Goal: Browse casually: Explore the website without a specific task or goal

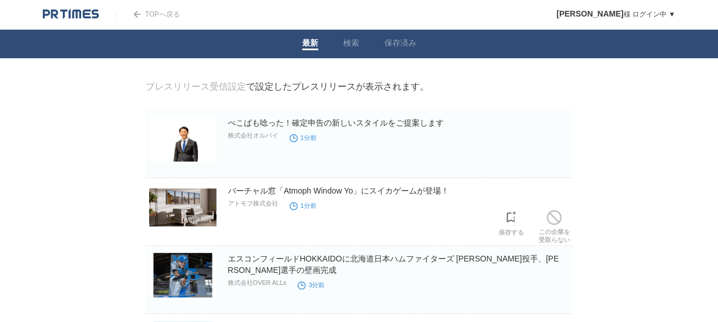
scroll to position [57, 0]
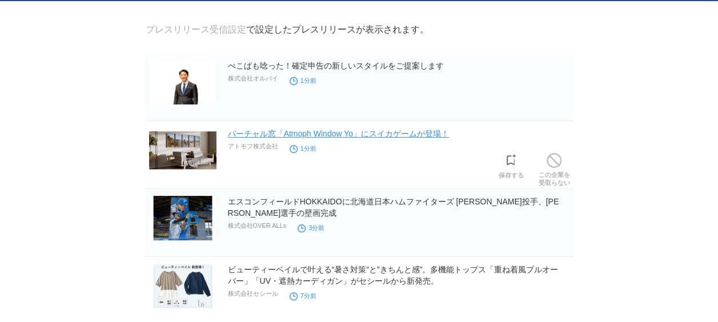
click at [345, 136] on link "バーチャル窓「Atmoph Window Yo」にスイカゲームが登場！" at bounding box center [338, 133] width 221 height 9
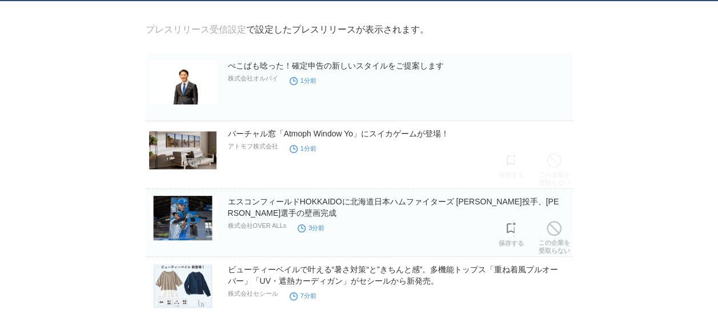
scroll to position [114, 0]
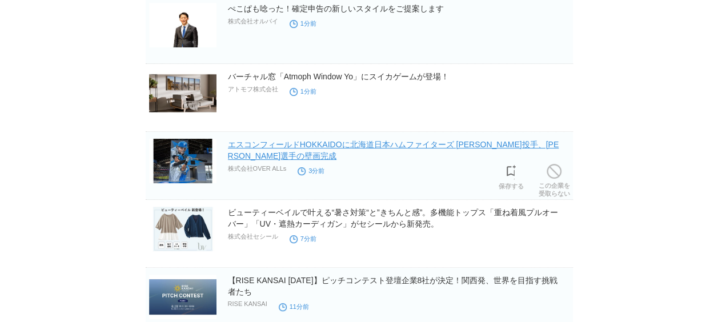
click at [392, 149] on link "エスコンフィールドHOKKAIDOに北海道日本ハムファイターズ [PERSON_NAME]投手、[PERSON_NAME]選手の壁画完成" at bounding box center [393, 150] width 331 height 21
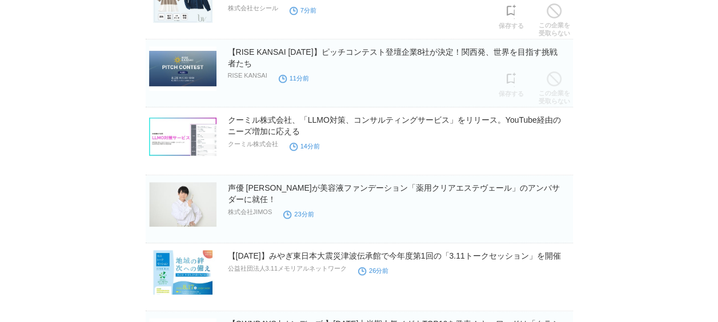
scroll to position [400, 0]
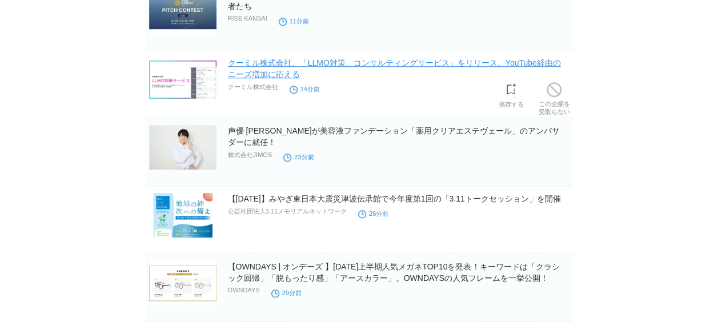
click at [325, 63] on link "クーミル株式会社、「LLMO対策、コンサルティングサービス」をリリース。YouTube経由のニーズ増加に応える" at bounding box center [394, 68] width 333 height 21
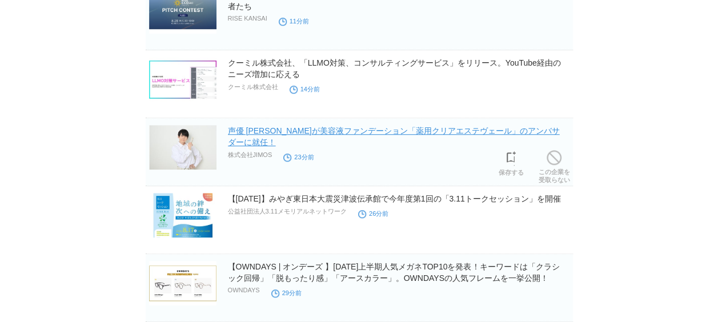
click at [339, 134] on link "声優 [PERSON_NAME]が美容液ファンデーション「薬用クリアエステヴェール」のアンバサダーに就任！" at bounding box center [394, 136] width 332 height 21
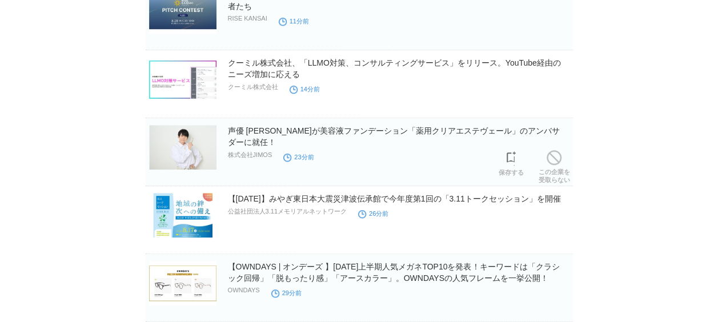
scroll to position [457, 0]
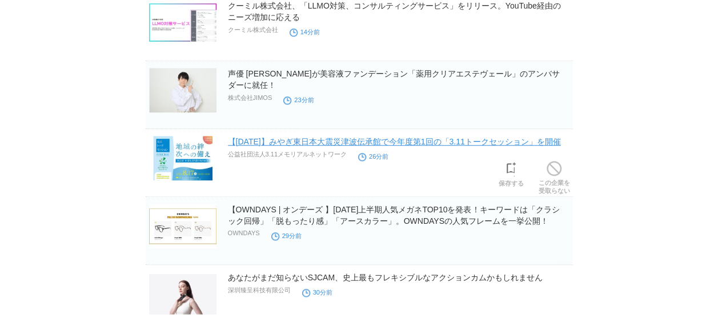
click at [362, 145] on link "【[DATE]】みやぎ東日本大震災津波伝承館で今年度第1回の「3.11トークセッション」を開催" at bounding box center [394, 141] width 333 height 9
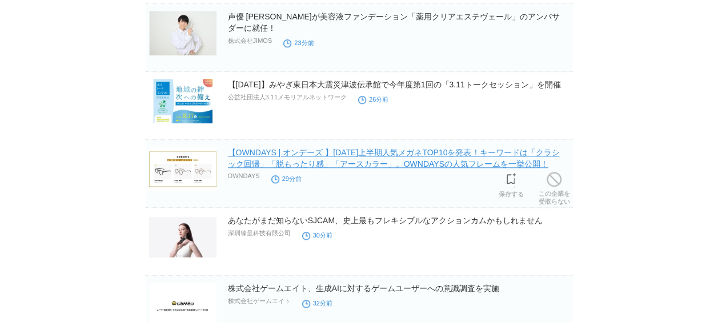
scroll to position [571, 0]
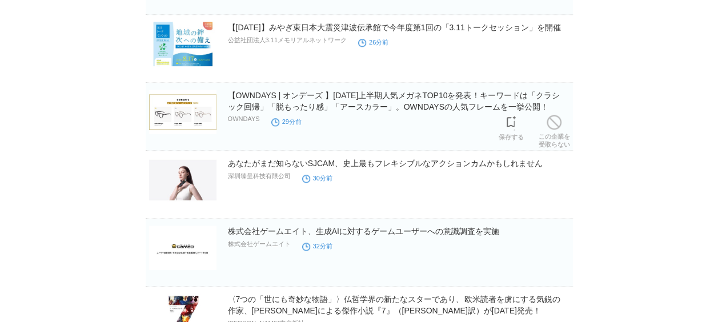
click at [395, 101] on h2 "【OWNDAYS | オンデーズ 】[DATE]上半期人気メガネTOP10を発表！キーワードは「クラシック回帰」「脱もったり感」「アースカラー」。OWNDAY…" at bounding box center [399, 101] width 343 height 23
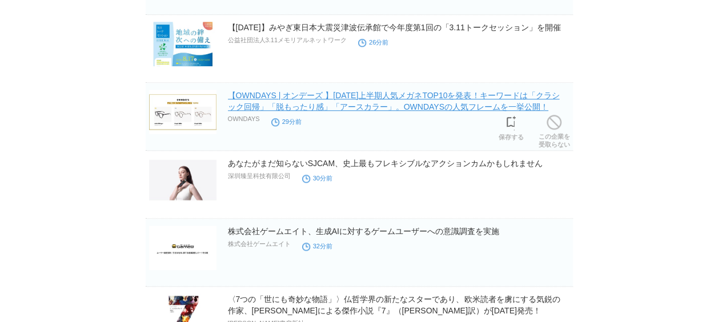
click at [399, 94] on link "【OWNDAYS | オンデーズ 】[DATE]上半期人気メガネTOP10を発表！キーワードは「クラシック回帰」「脱もったり感」「アースカラー」。OWNDAY…" at bounding box center [394, 101] width 332 height 21
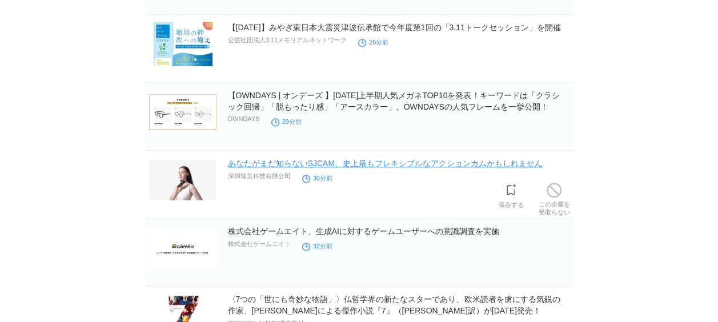
scroll to position [686, 0]
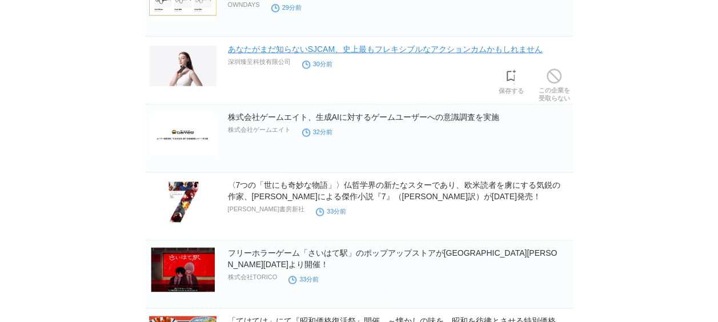
click at [295, 49] on link "あなたがまだ知らないSJCAM、史上最もフレキシブルなアクションカムかもしれません" at bounding box center [385, 49] width 315 height 9
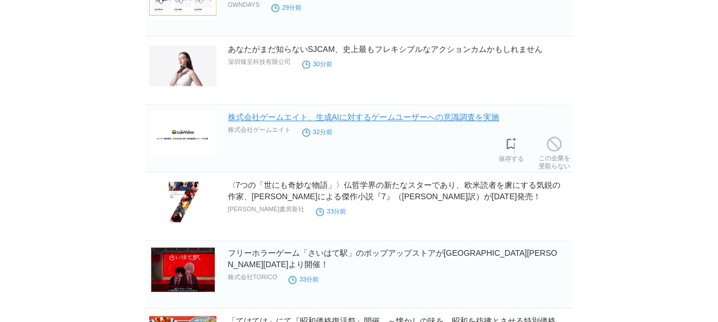
click at [294, 113] on link "株式会社ゲームエイト、生成AIに対するゲームユーザーへの意識調査を実施" at bounding box center [363, 117] width 271 height 9
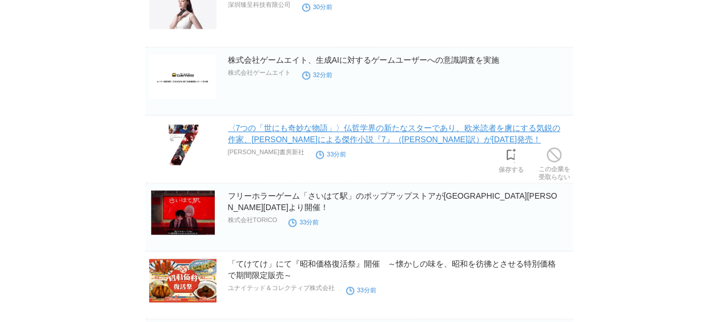
click at [273, 127] on link "〈7つの「世にも奇妙な物語」〉仏哲学界の新たなスターであり、欧米読者を虜にする気鋭の作家、[PERSON_NAME]による傑作小説『7』（[PERSON_NA…" at bounding box center [394, 133] width 333 height 21
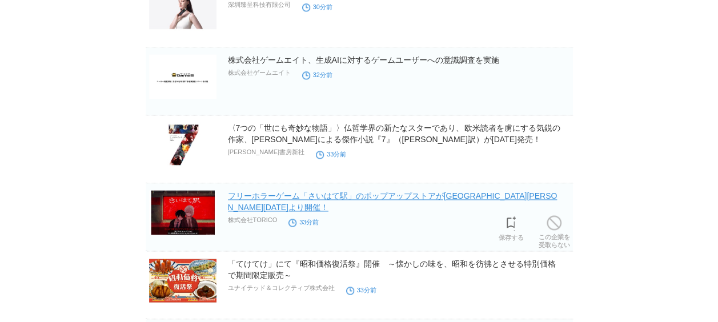
click at [335, 199] on link "フリーホラーゲーム「さいはて駅」のポップアップストアが[GEOGRAPHIC_DATA][PERSON_NAME][DATE]より開催！" at bounding box center [393, 201] width 330 height 21
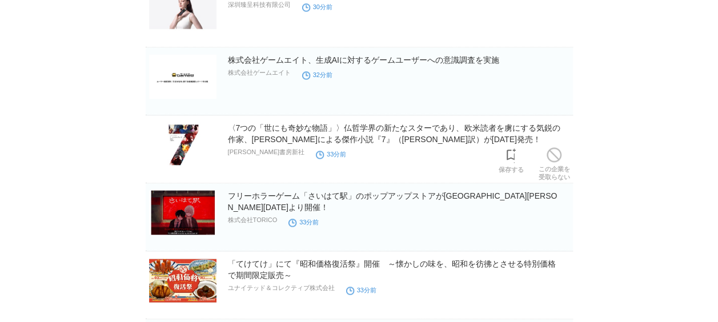
scroll to position [857, 0]
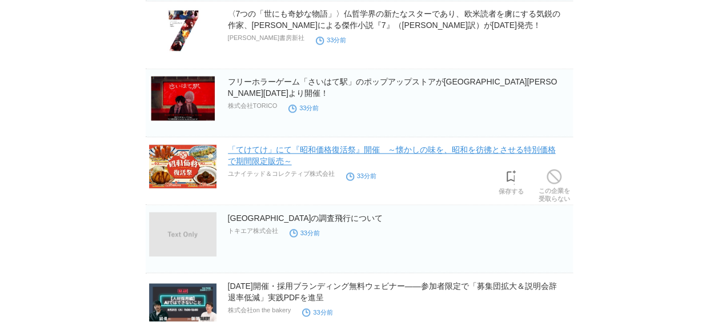
click at [334, 150] on link "「てけてけ」にて『昭和価格復活祭』開催　～懐かしの味を、昭和を彷彿とさせる特別価格で期間限定販売～" at bounding box center [392, 155] width 328 height 21
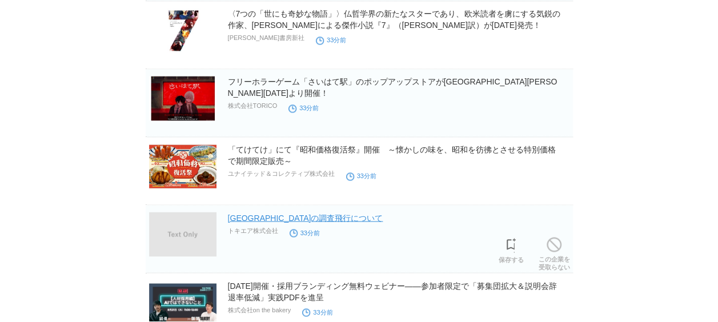
click at [304, 218] on link "[GEOGRAPHIC_DATA]の調査飛行について" at bounding box center [305, 217] width 155 height 9
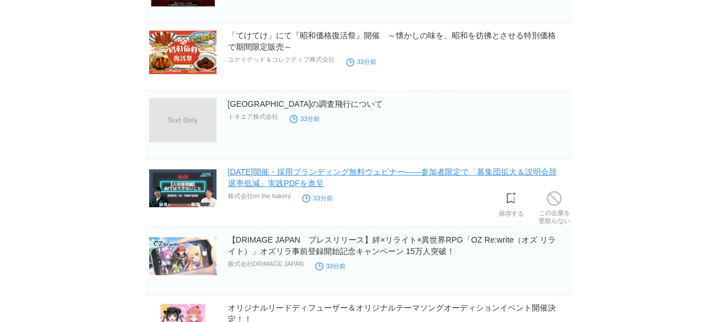
scroll to position [1086, 0]
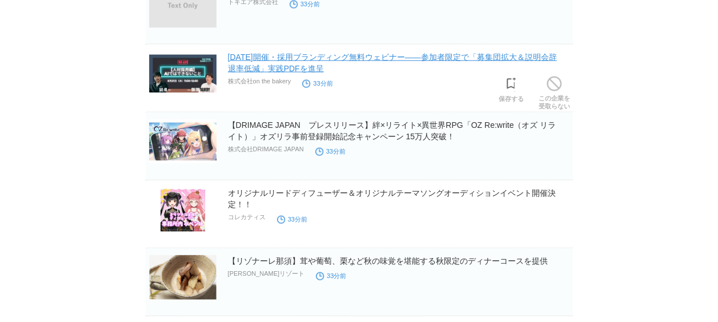
click at [362, 56] on link "[DATE]開催・採用ブランディング無料ウェビナー――参加者限定で「募集団拡大＆説明会辞退率低減」実践PDFを進呈" at bounding box center [392, 63] width 329 height 21
click at [343, 53] on link "[DATE]開催・採用ブランディング無料ウェビナー――参加者限定で「募集団拡大＆説明会辞退率低減」実践PDFを進呈" at bounding box center [392, 63] width 329 height 21
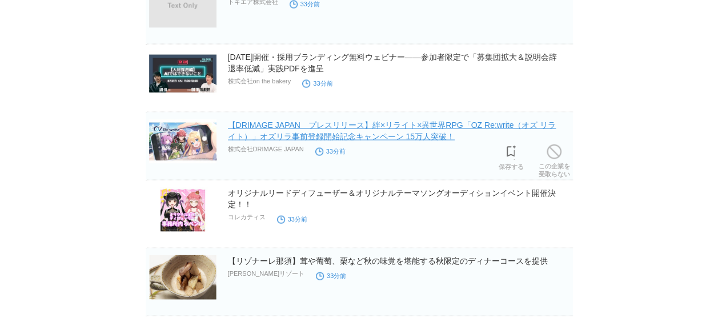
click at [348, 123] on link "【DRIMAGE JAPAN　プレスリリース】絆×リライト×異世界RPG「OZ Re:write（オズ リライト）」オズリラ事前登録開始記念キャンペーン 15…" at bounding box center [392, 131] width 329 height 21
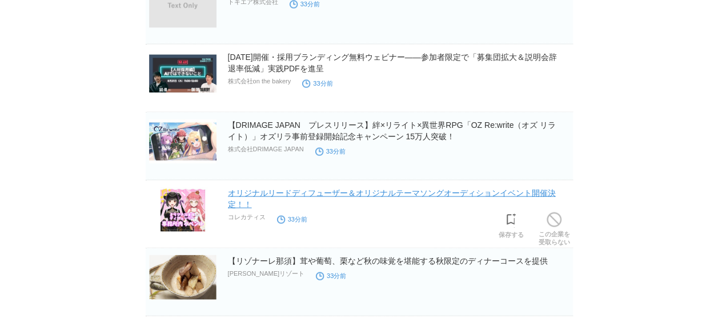
click at [296, 192] on link "オリジナルリードディフューザー＆オリジナルテーマソングオーディションイベント開催決定！！" at bounding box center [392, 199] width 328 height 21
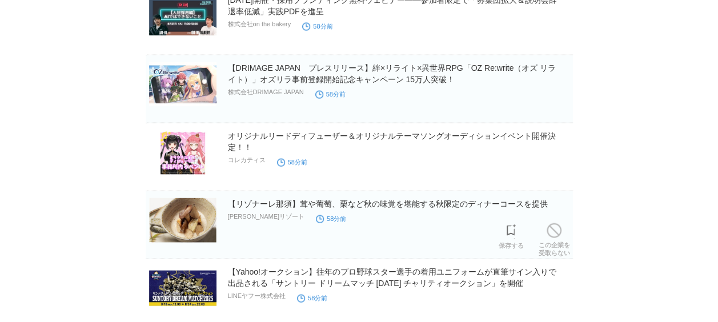
scroll to position [1257, 0]
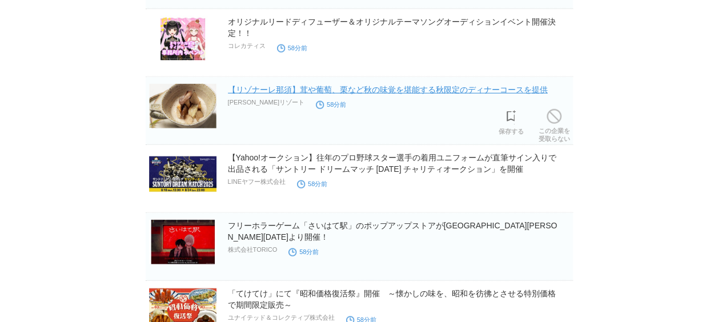
click at [350, 93] on link "【リゾナーレ那須】茸や葡萄、栗など秋の味覚を堪能する秋限定のディナーコースを提供" at bounding box center [388, 89] width 320 height 9
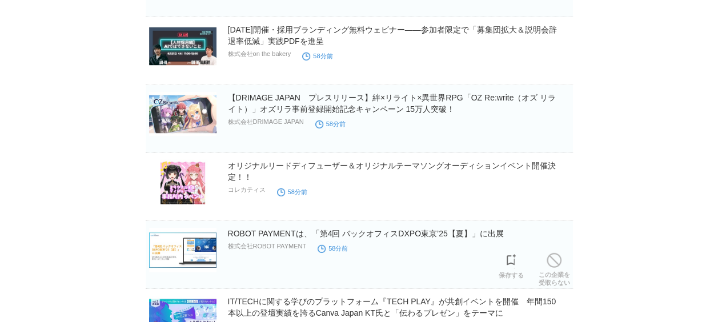
scroll to position [1714, 0]
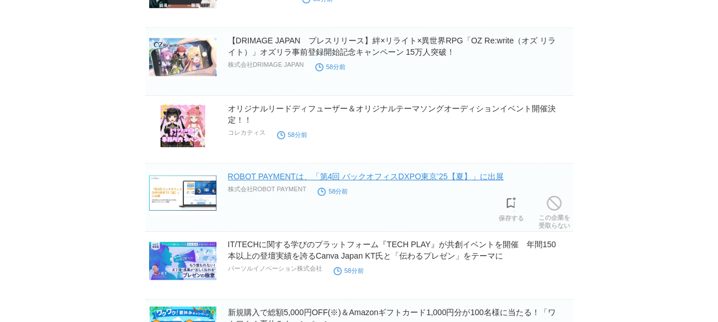
click at [310, 172] on link "ROBOT PAYMENTは、「第4回 バックオフィスDXPO東京’25【夏】」に出展" at bounding box center [366, 176] width 276 height 9
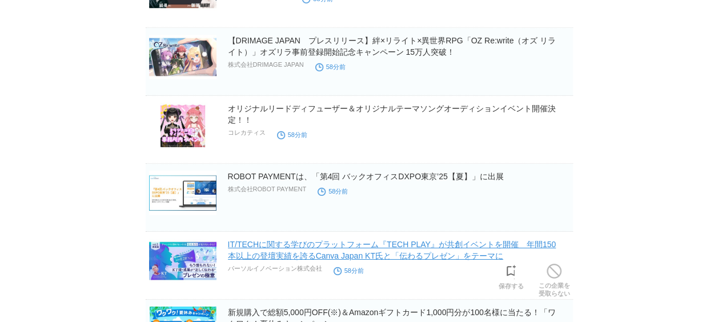
click at [361, 245] on link "IT/TECHに関する学びのプラットフォーム『TECH PLAY』が共創イベントを開催　年間150本以上の登壇実績を誇るCanva Japan KT氏と「伝わ…" at bounding box center [392, 250] width 329 height 21
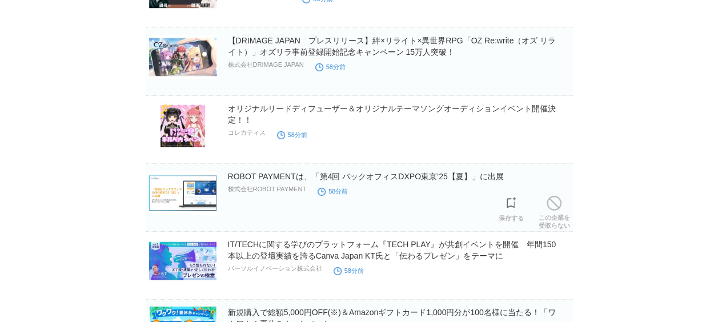
scroll to position [1828, 0]
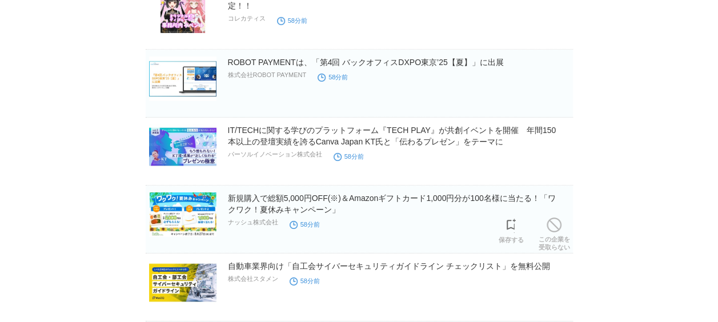
click at [315, 201] on h2 "新規購入で総額5,000円OFF(※)＆Amazonギフトカード1,000円分が100名様に当たる！「ワクワク！夏休みキャンペーン」" at bounding box center [399, 204] width 343 height 23
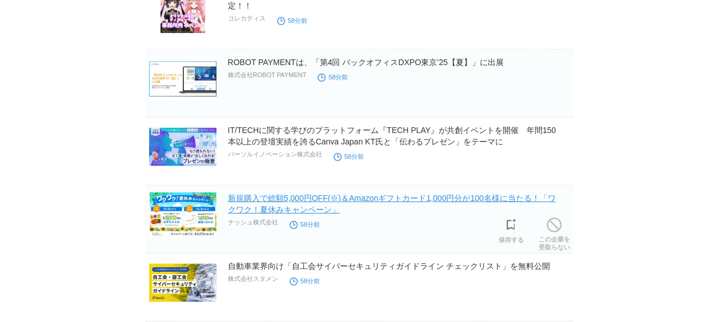
click at [358, 194] on link "新規購入で総額5,000円OFF(※)＆Amazonギフトカード1,000円分が100名様に当たる！「ワクワク！夏休みキャンペーン」" at bounding box center [392, 204] width 328 height 21
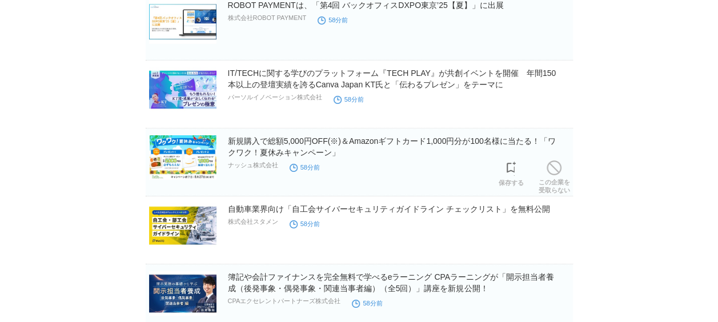
scroll to position [1943, 0]
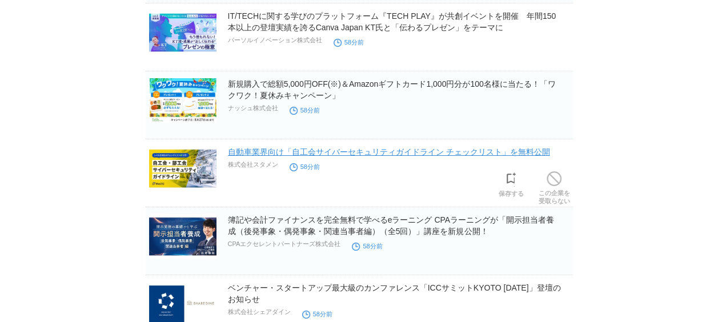
click at [319, 148] on link "自動車業界向け「自工会サイバーセキュリティガイドライン チェックリスト」を無料公開" at bounding box center [389, 151] width 322 height 9
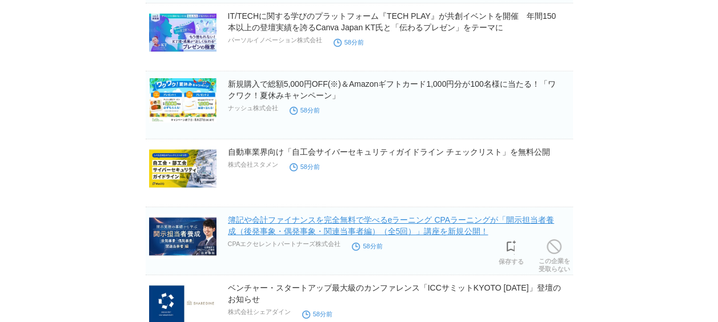
scroll to position [2000, 0]
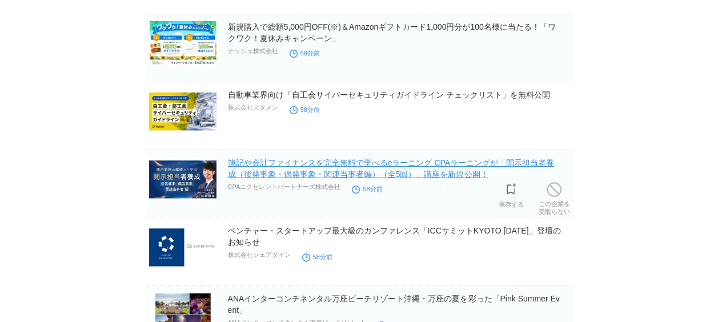
click at [421, 173] on link "簿記や会計ファイナンスを完全無料で学べるeラーニング CPAラーニングが「開示担当者養成（後発事象・偶発事象・関連当事者編）（全5回）」講座を新規公開！" at bounding box center [391, 168] width 326 height 21
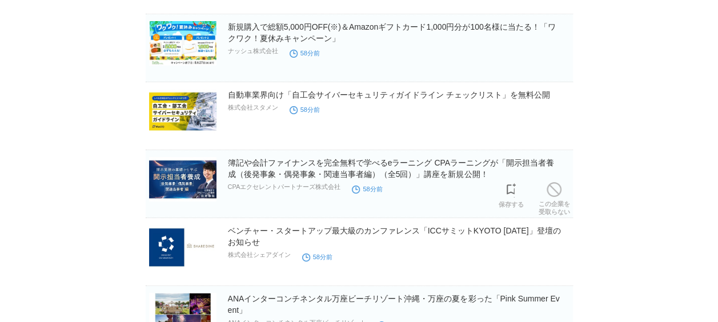
scroll to position [2057, 0]
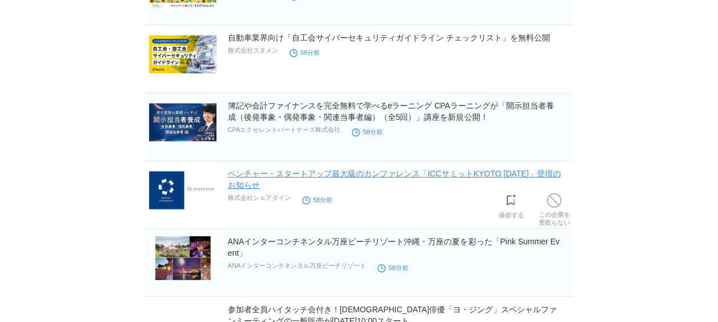
click at [327, 169] on link "ベンチャー・スタートアップ最大級のカンファレンス「ICCサミットKYOTO [DATE]」登壇のお知らせ" at bounding box center [394, 179] width 333 height 21
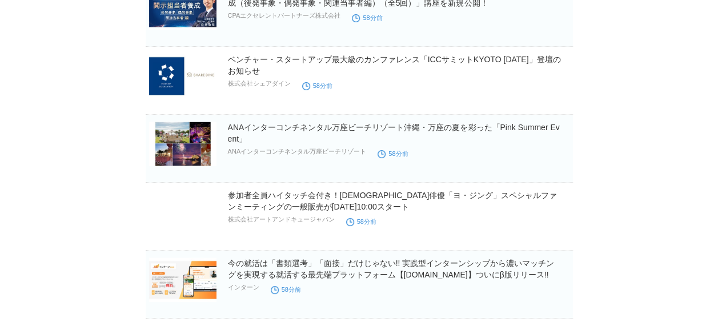
scroll to position [2228, 0]
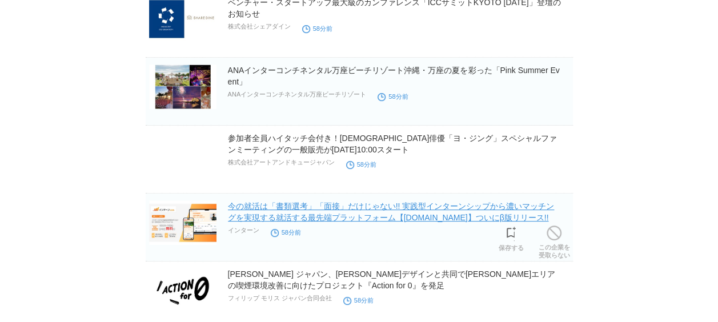
click at [350, 205] on link "今の就活は「書類選考」「面接」だけじゃない!! 実践型インターンシップから濃いマッチングを実現する就活する最先端プラットフォーム【[DOMAIN_NAME]】…" at bounding box center [391, 212] width 327 height 21
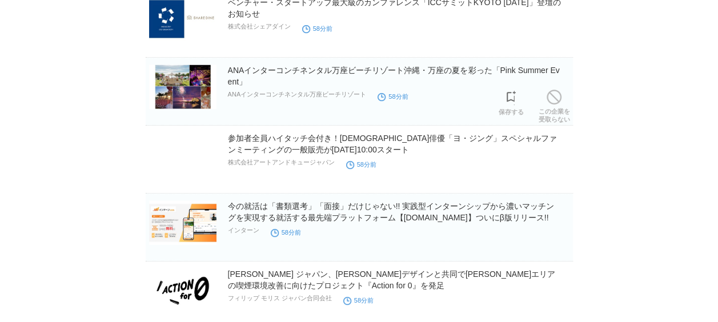
scroll to position [2343, 0]
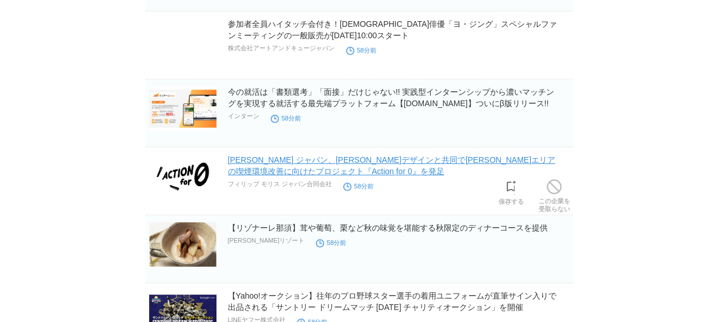
click at [374, 155] on link "[PERSON_NAME] ジャパン、[PERSON_NAME]デザインと共同で[PERSON_NAME]エリアの喫煙環境改善に向けたプロジェクト『Actio…" at bounding box center [391, 165] width 327 height 21
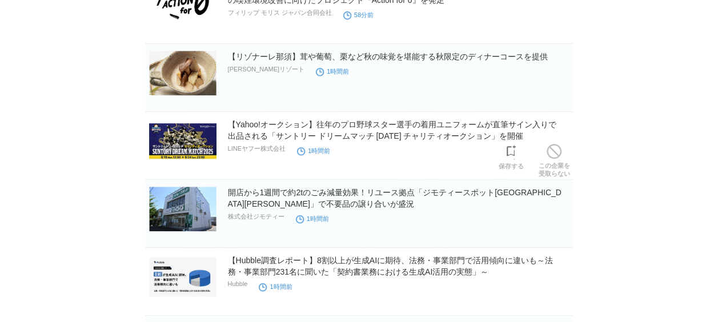
scroll to position [2628, 0]
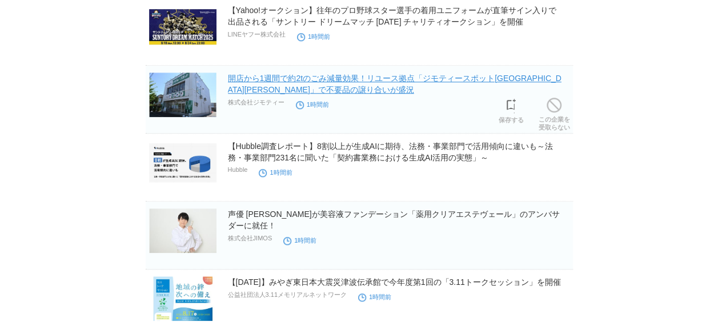
click at [406, 74] on link "開店から1週間で約2tのごみ減量効果！リユース拠点「ジモティースポット[GEOGRAPHIC_DATA][PERSON_NAME]」で不要品の譲り合いが盛況" at bounding box center [395, 84] width 334 height 21
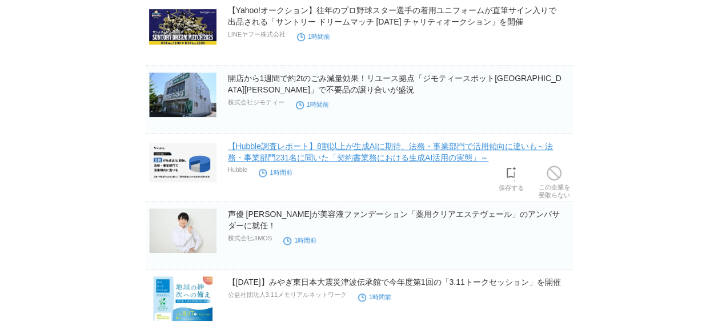
click at [309, 155] on link "【Hubble調査レポート】8割以上が生成AIに期待、法務・事業部門で活用傾向に違いも～法務・事業部門231名に聞いた「契約書業務における生成AI活用の実態」～" at bounding box center [390, 152] width 325 height 21
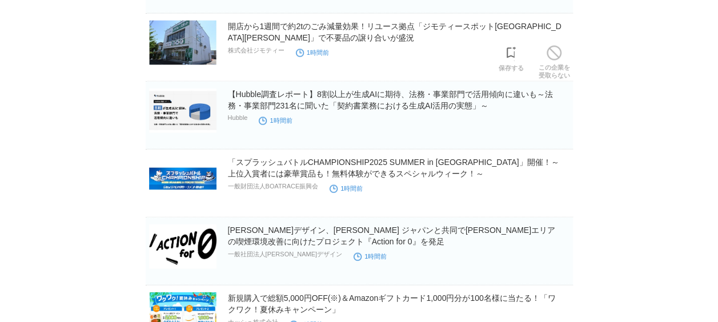
scroll to position [3485, 0]
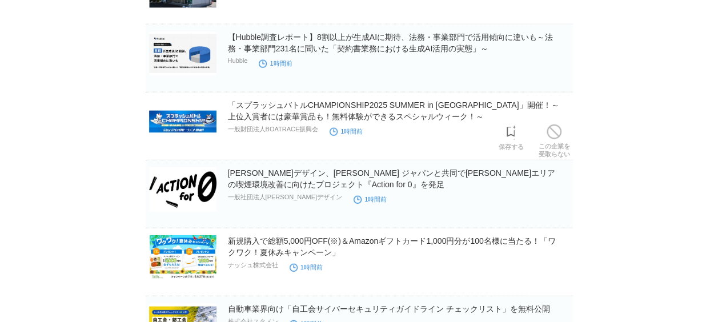
click at [421, 104] on h2 "「スプラッシュバトルCHAMPIONSHIP2025 SUMMER in [GEOGRAPHIC_DATA]」開催！～上位入賞者には豪華賞品も！無料体験ができ…" at bounding box center [399, 110] width 343 height 23
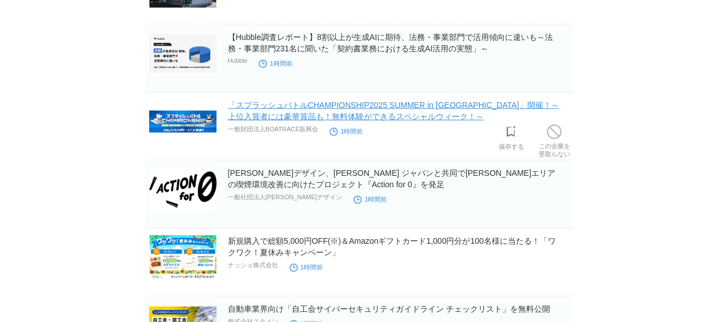
click at [421, 102] on link "「スプラッシュバトルCHAMPIONSHIP2025 SUMMER in [GEOGRAPHIC_DATA]」開催！～上位入賞者には豪華賞品も！無料体験ができ…" at bounding box center [393, 111] width 331 height 21
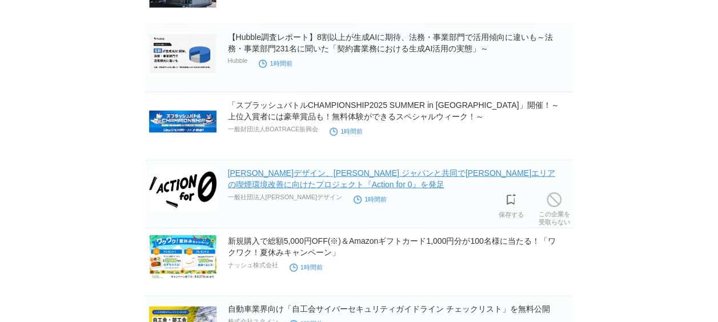
click at [312, 169] on link "[PERSON_NAME]デザイン、[PERSON_NAME] ジャパンと共同で[PERSON_NAME]エリアの喫煙環境改善に向けたプロジェクト『Actio…" at bounding box center [391, 179] width 327 height 21
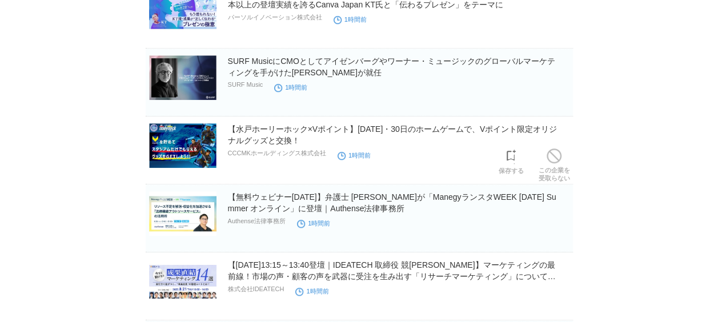
scroll to position [4743, 0]
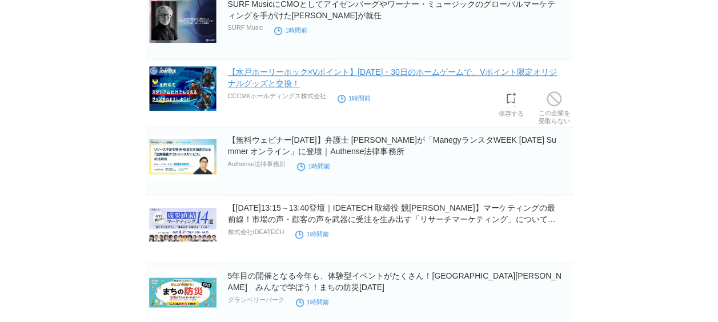
click at [338, 67] on link "【水戸ホーリーホック×Vポイント】[DATE]・30日のホームゲームで、Vポイント限定オリジナルグッズと交換！" at bounding box center [393, 77] width 330 height 21
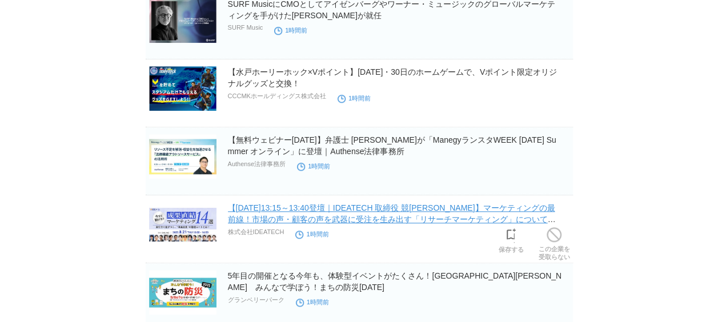
click at [378, 203] on link "【[DATE]13:15～13:40登壇｜IDEATECH 取締役 競[PERSON_NAME]】マーケティングの最前線！市場の声・顧客の声を武器に受注を生み…" at bounding box center [392, 219] width 328 height 32
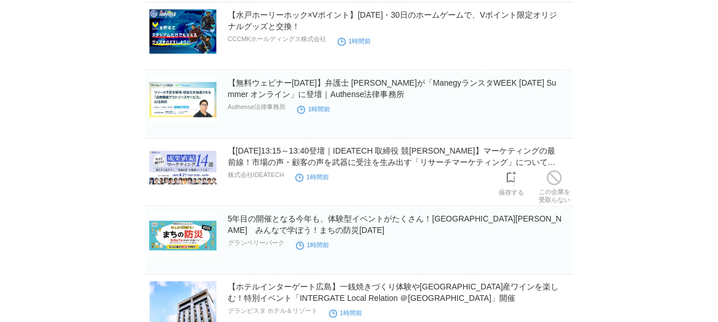
scroll to position [4914, 0]
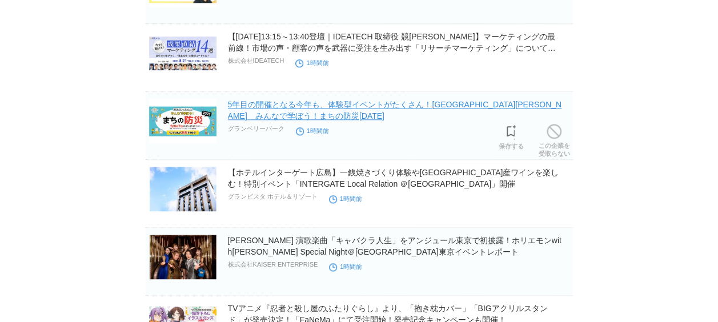
click at [283, 103] on link "5年目の開催となる今年も、体験型イベントがたくさん！[GEOGRAPHIC_DATA][PERSON_NAME]　みんなで学ぼう！まちの防災[DATE]" at bounding box center [395, 110] width 334 height 21
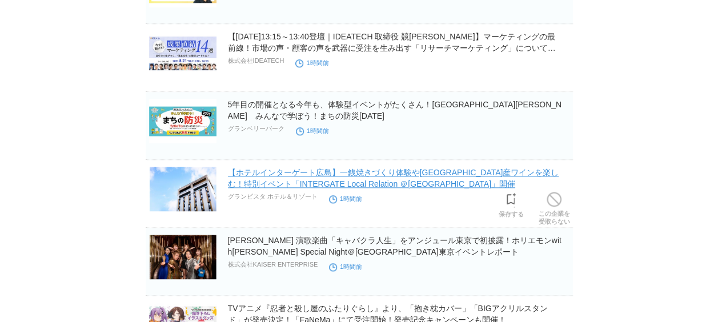
click at [291, 169] on link "【ホテルインターゲート広島】一銭焼きづくり体験や[GEOGRAPHIC_DATA]産ワインを楽しむ！特別イベント「INTERGATE Local Relat…" at bounding box center [393, 178] width 331 height 21
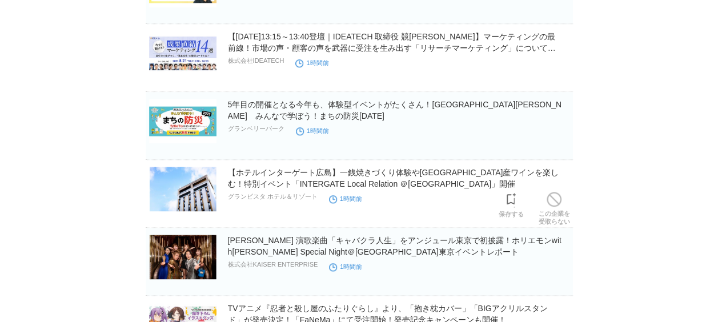
scroll to position [5028, 0]
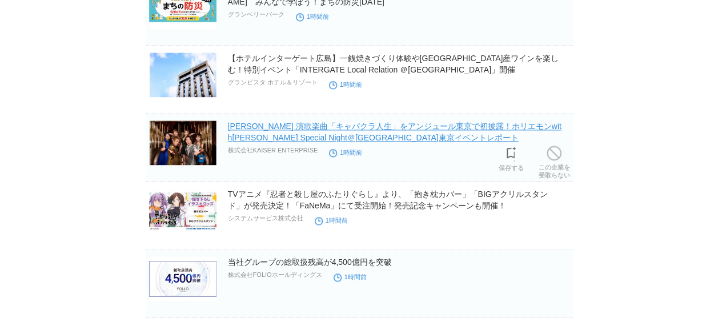
click at [379, 128] on link "[PERSON_NAME] 演歌楽曲「キャバクラ人生」をアンジュール東京で初披露！ホリエモンwith[PERSON_NAME] Special Night＠[…" at bounding box center [395, 132] width 334 height 21
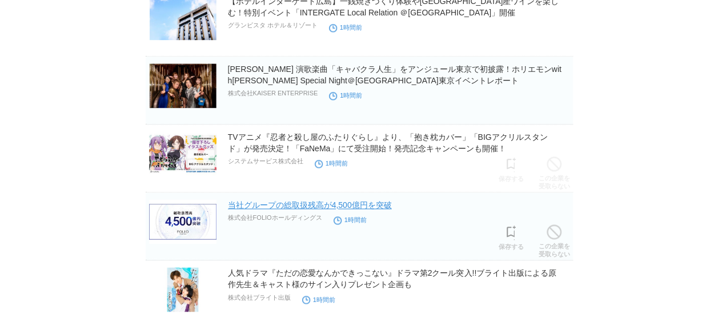
scroll to position [5143, 0]
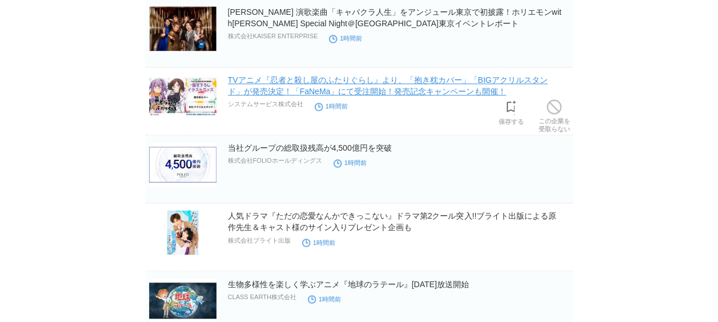
click at [391, 75] on link "TVアニメ『忍者と殺し屋のふたりぐらし』より、「抱き枕カバー」「BIGアクリルスタンド」が発売決定！「FaNeMa」にて受注開始！発売記念キャンペーンも開催！" at bounding box center [388, 85] width 320 height 21
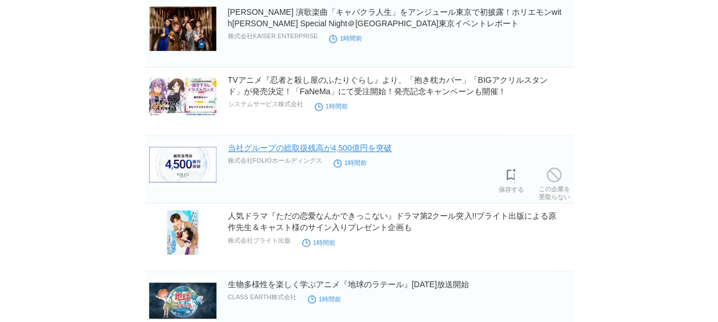
click at [337, 143] on link "当社グループの総取扱残高が4,500億円を突破" at bounding box center [310, 147] width 164 height 9
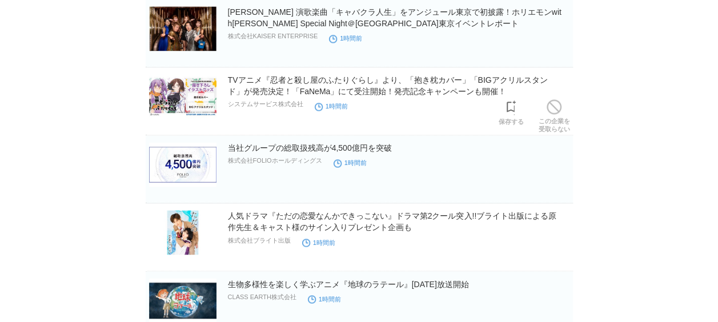
scroll to position [5200, 0]
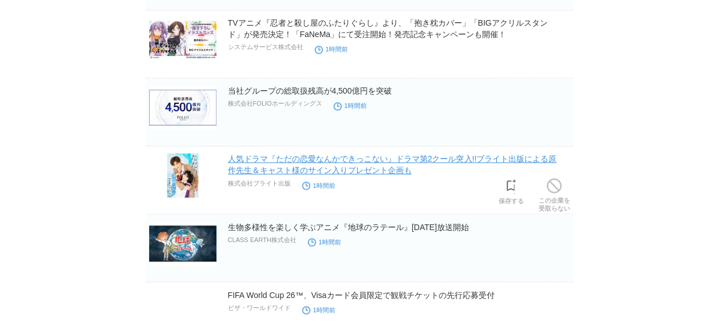
click at [342, 153] on h2 "人気ドラマ『ただの恋愛なんかできっこない』ドラマ第2クール突入!!ブライト出版による原作先生＆キャスト様のサイン入りプレゼント企画も" at bounding box center [399, 164] width 343 height 23
click at [344, 154] on link "人気ドラマ『ただの恋愛なんかできっこない』ドラマ第2クール突入!!ブライト出版による原作先生＆キャスト様のサイン入りプレゼント企画も" at bounding box center [392, 164] width 329 height 21
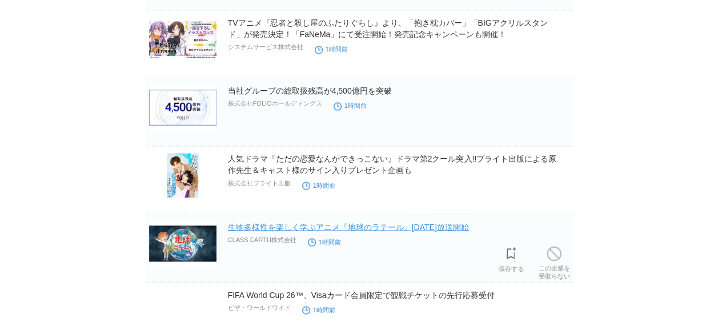
click at [306, 222] on link "生物多様性を楽しく学ぶアニメ『地球のラテール』[DATE]放送開始" at bounding box center [348, 226] width 241 height 9
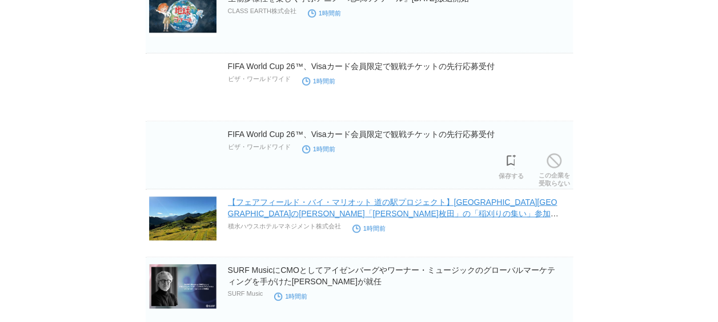
scroll to position [5485, 0]
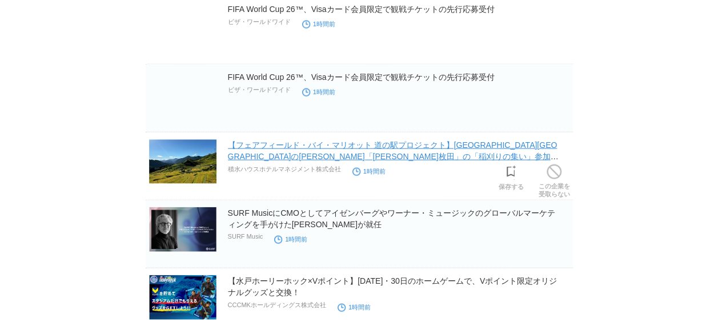
click at [325, 143] on link "【フェアフィールド・バイ・マリオット 道の駅プロジェクト】[GEOGRAPHIC_DATA][GEOGRAPHIC_DATA]の[PERSON_NAME]「[…" at bounding box center [393, 157] width 331 height 32
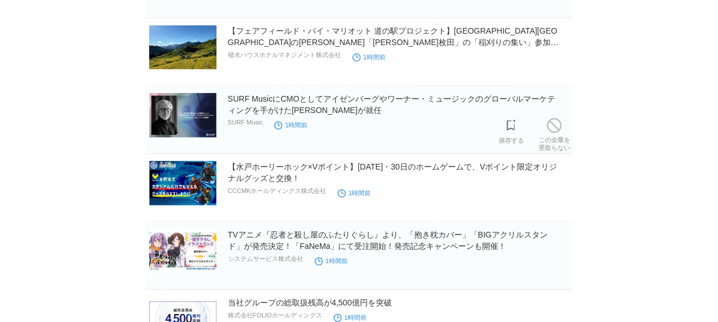
scroll to position [5657, 0]
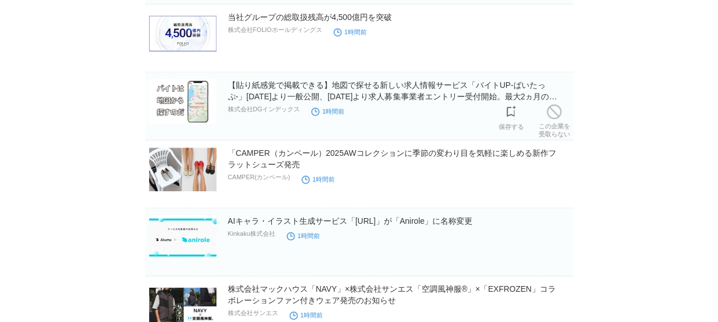
scroll to position [5942, 0]
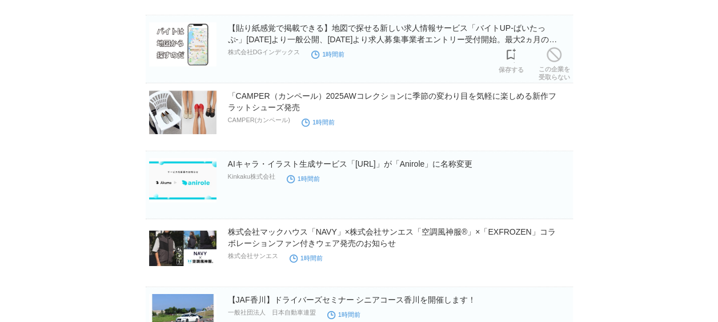
click at [404, 22] on h2 "【貼り紙感覚で掲載できる】地図で探せる新しい求人情報サービス「バイトUP-ばいたっぷ-」[DATE]より一般公開、[DATE]より求人募集事業者エントリー受付…" at bounding box center [399, 33] width 343 height 23
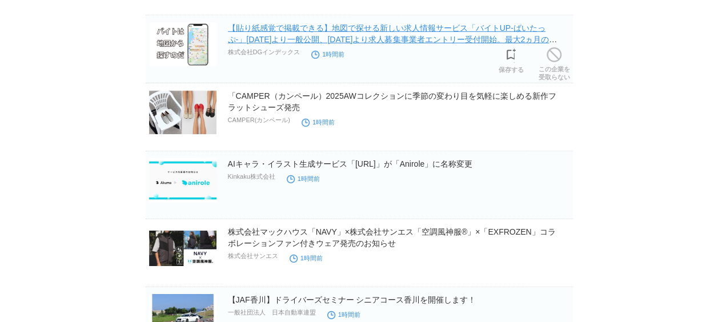
click at [401, 25] on link "【貼り紙感覚で掲載できる】地図で探せる新しい求人情報サービス「バイトUP-ばいたっぷ-」[DATE]より一般公開、[DATE]より求人募集事業者エントリー受付…" at bounding box center [393, 39] width 330 height 32
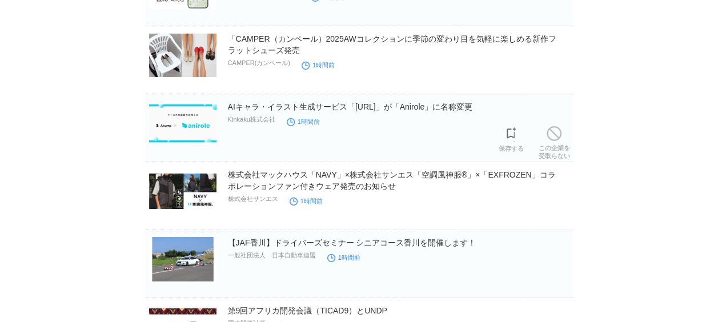
scroll to position [6057, 0]
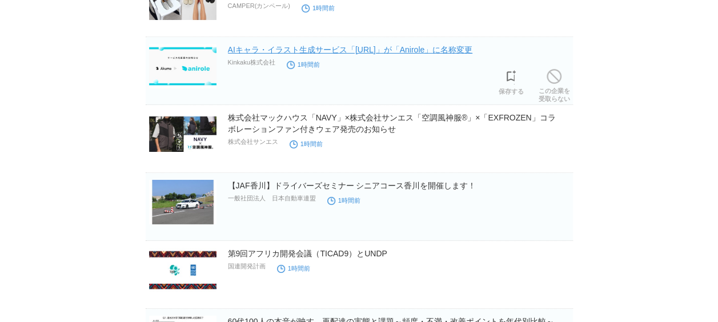
click at [343, 45] on link "AIキャラ・イラスト生成サービス「[URL]」が「Anirole」に名称変更" at bounding box center [350, 49] width 245 height 9
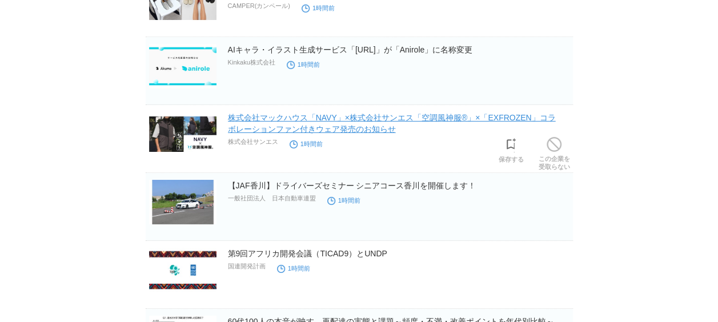
click at [315, 113] on link "株式会社マックハウス「NAVY」×株式会社サンエス「空調風神服®」×「EXFROZEN」コラボレーションファン付きウェア発売のお知らせ" at bounding box center [392, 123] width 328 height 21
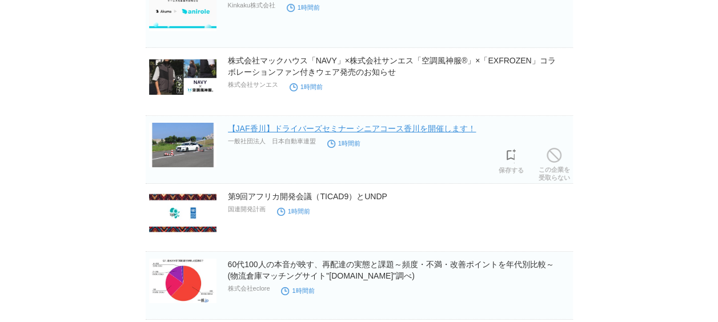
scroll to position [6171, 0]
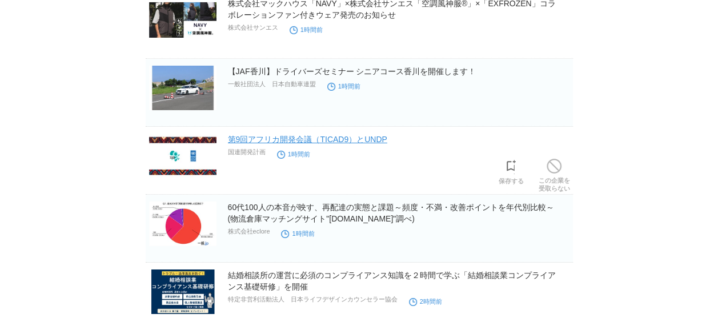
click at [348, 135] on link "第9回アフリカ開発会議（TICAD9）とUNDP" at bounding box center [307, 139] width 159 height 9
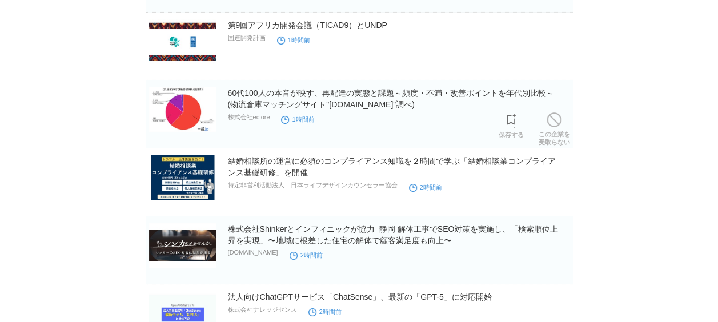
scroll to position [6342, 0]
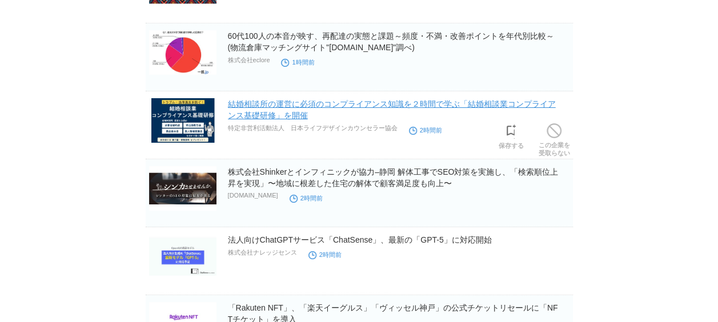
click at [402, 99] on link "結婚相談所の運営に必須のコンプライアンス知識を２時間で学ぶ「結婚相談業コンプライアンス基礎研修」を開催" at bounding box center [392, 109] width 328 height 21
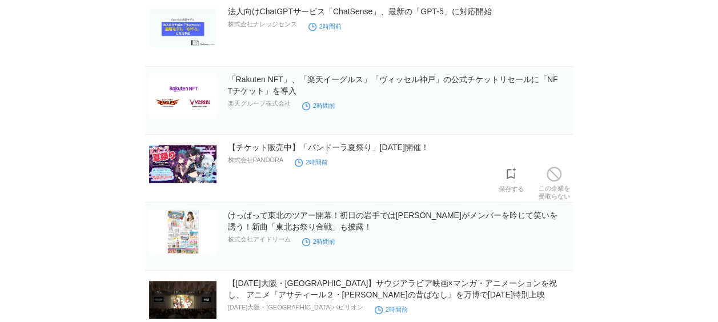
scroll to position [6628, 0]
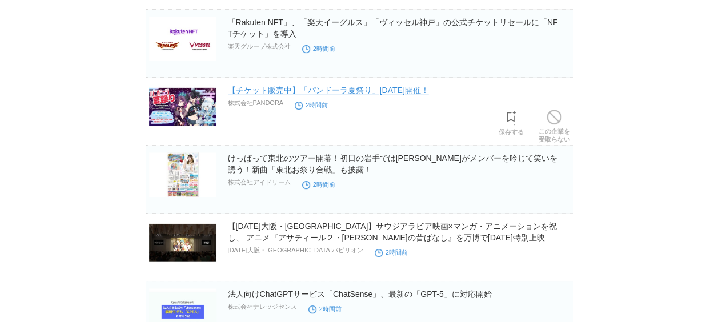
click at [374, 86] on link "【チケット販売中】「パンドーラ夏祭り」[DATE]開催！" at bounding box center [328, 90] width 201 height 9
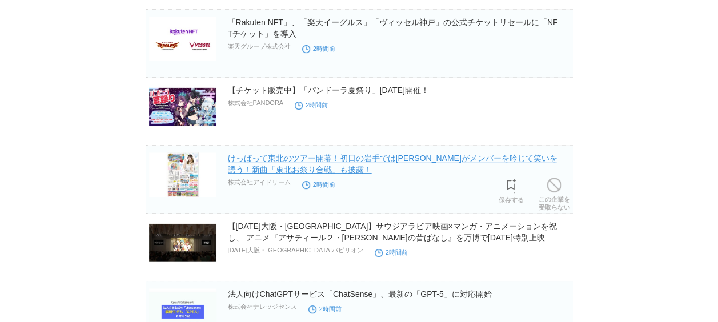
click at [277, 155] on link "けっぱって東北のツアー開幕！初日の岩手では[PERSON_NAME]がメンバーを吟じて笑いを誘う！新曲「東北お祭り合戦」も披露！" at bounding box center [393, 164] width 330 height 21
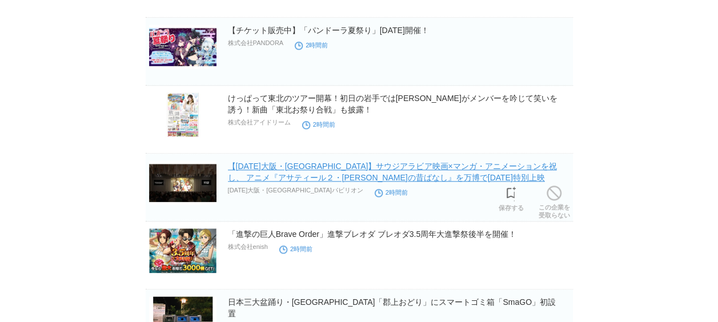
scroll to position [7085, 0]
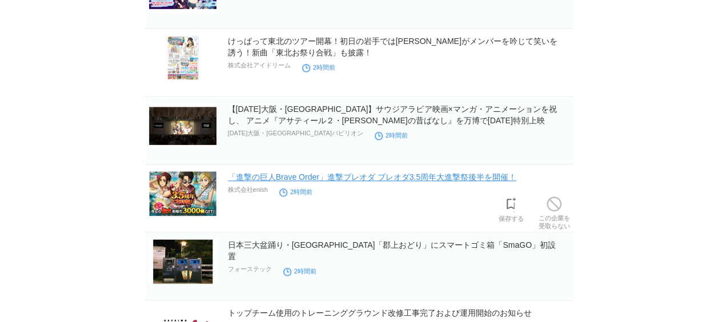
click at [366, 173] on link "「進撃の巨人Brave Order」進撃ブレオダ ブレオダ3.5周年大進撃祭後半を開催！" at bounding box center [372, 177] width 289 height 9
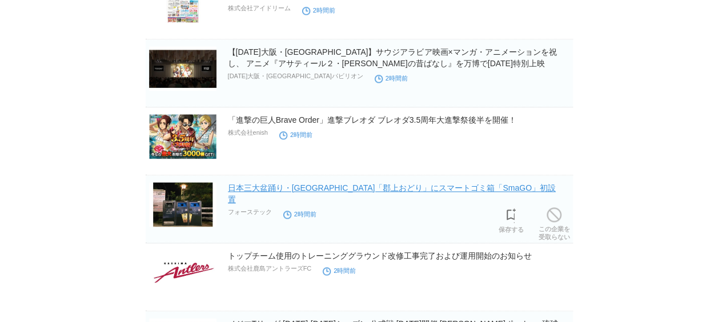
click at [424, 183] on link "日本三大盆踊り・[GEOGRAPHIC_DATA]「郡上おどり」にスマートゴミ箱「SmaGO」初設置" at bounding box center [392, 193] width 328 height 21
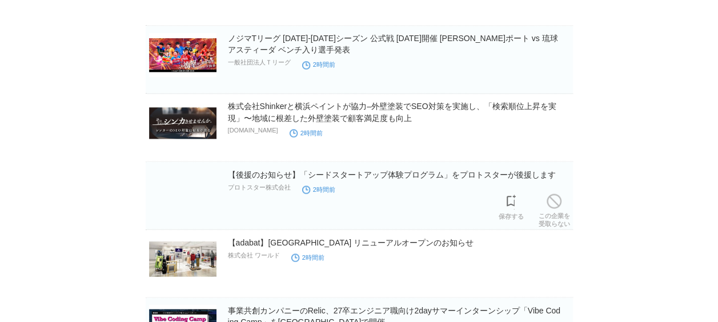
scroll to position [7485, 0]
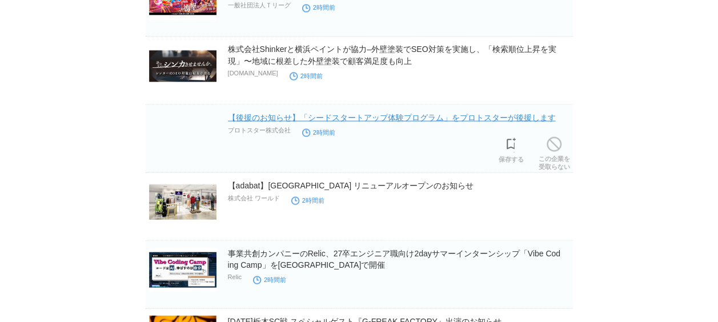
click at [416, 113] on link "【後援のお知らせ】「シードスタートアップ体験プログラム」をプロトスターが後援します" at bounding box center [392, 117] width 328 height 9
